Goal: Information Seeking & Learning: Stay updated

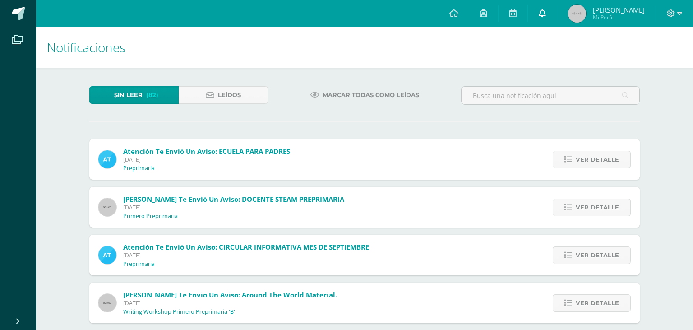
click at [544, 14] on icon at bounding box center [542, 13] width 7 height 8
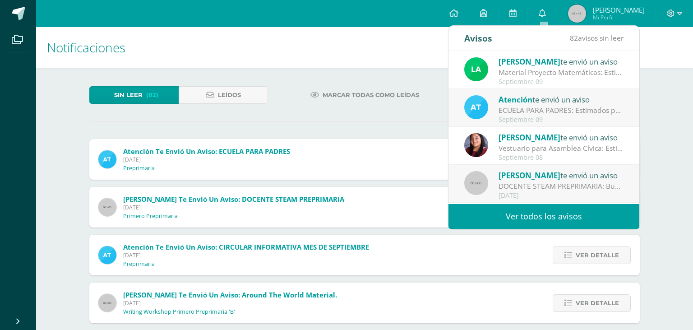
click at [539, 68] on div "Material Proyecto Matemáticas: Estimados padres de familia: Reciban un cordial …" at bounding box center [561, 72] width 125 height 10
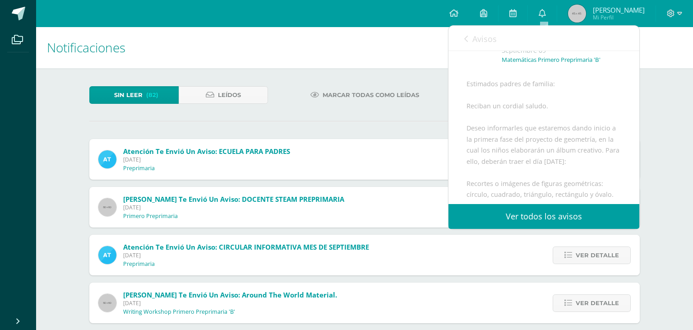
scroll to position [51, 0]
click at [530, 213] on link "Ver todos los avisos" at bounding box center [544, 216] width 191 height 25
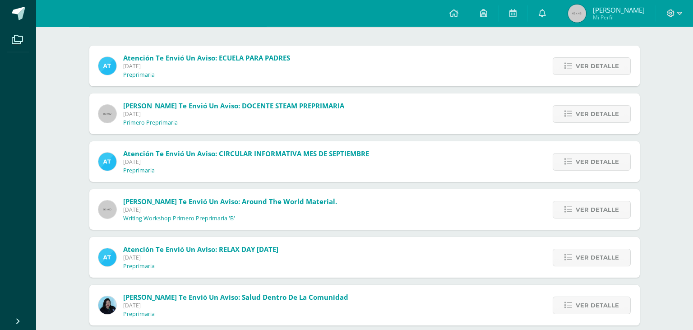
scroll to position [95, 0]
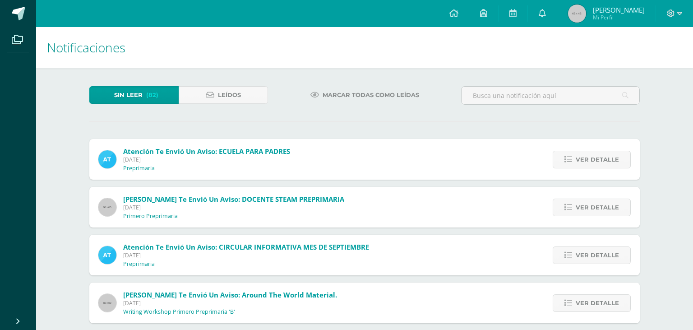
click at [233, 204] on span "[DATE]" at bounding box center [233, 208] width 221 height 8
click at [234, 93] on span "Leídos" at bounding box center [229, 95] width 23 height 17
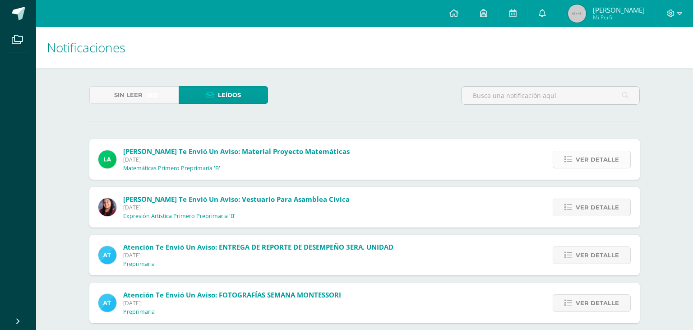
click at [575, 151] on link "Ver detalle" at bounding box center [592, 160] width 78 height 18
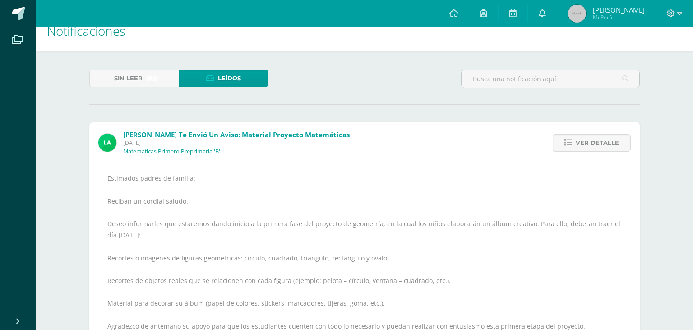
scroll to position [47, 0]
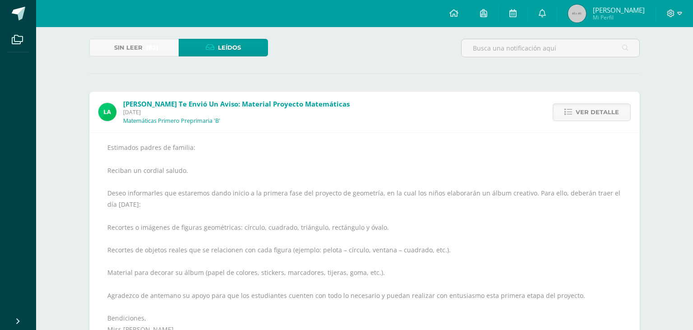
click at [236, 48] on span "Leídos" at bounding box center [229, 47] width 23 height 17
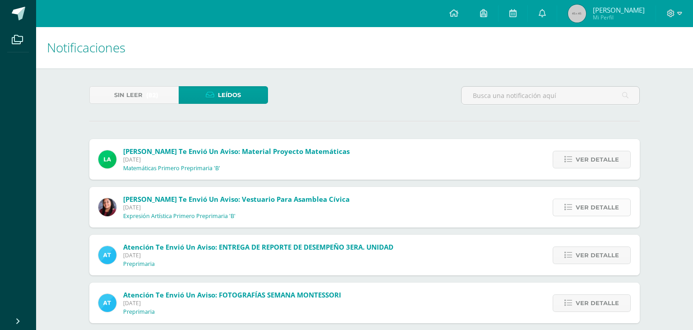
click at [599, 199] on span "Ver detalle" at bounding box center [597, 207] width 43 height 17
